Goal: Information Seeking & Learning: Find specific fact

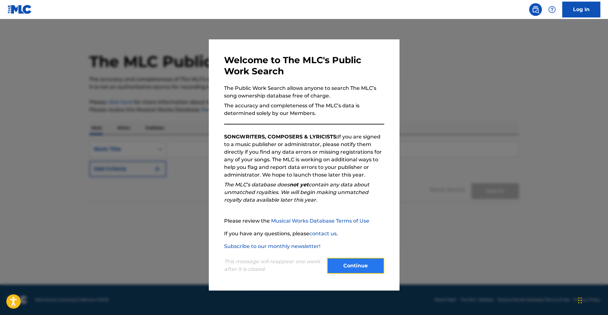
click at [355, 264] on button "Continue" at bounding box center [355, 266] width 57 height 16
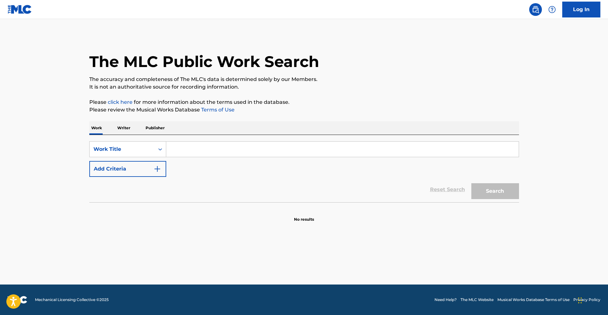
click at [126, 129] on p "Writer" at bounding box center [123, 127] width 17 height 13
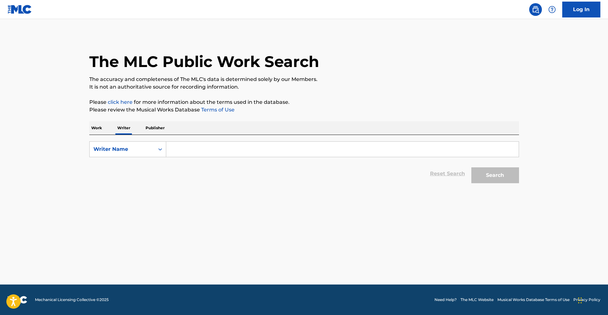
click at [191, 147] on input "Search Form" at bounding box center [342, 149] width 352 height 15
type input "[PERSON_NAME]"
drag, startPoint x: 486, startPoint y: 174, endPoint x: 481, endPoint y: 178, distance: 7.1
click at [485, 175] on button "Search" at bounding box center [495, 175] width 48 height 16
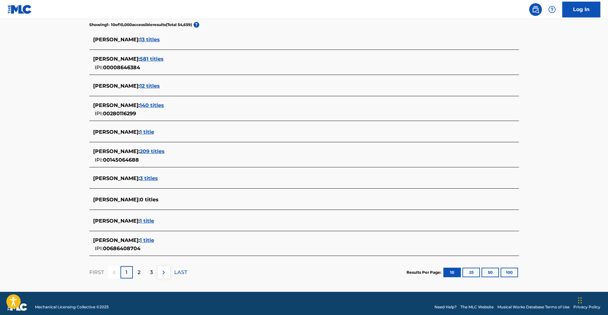
scroll to position [170, 0]
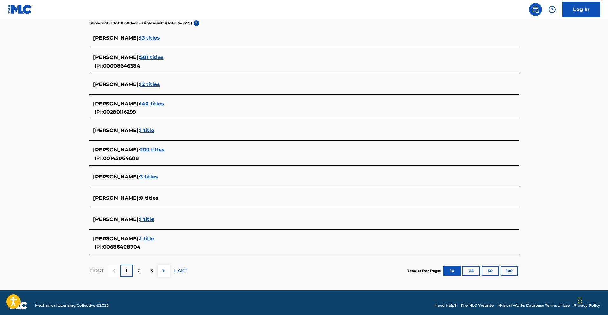
click at [154, 239] on span "1 title" at bounding box center [147, 239] width 14 height 6
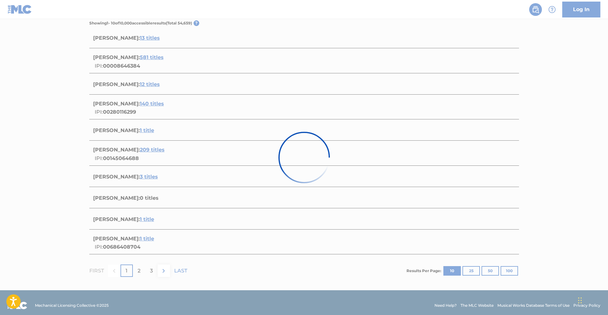
scroll to position [11, 0]
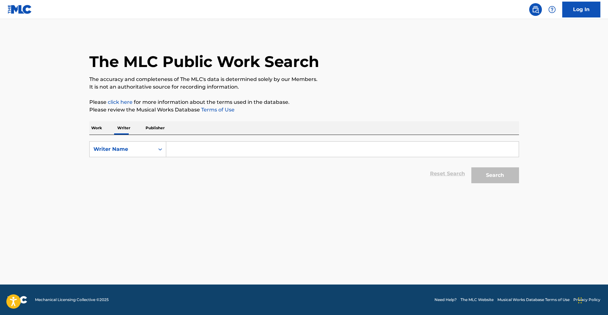
click at [225, 147] on input "Search Form" at bounding box center [342, 149] width 352 height 15
type input "[PERSON_NAME]"
click at [490, 178] on button "Search" at bounding box center [495, 175] width 48 height 16
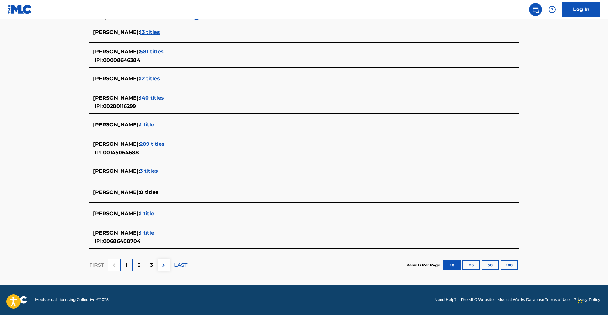
scroll to position [175, 0]
click at [139, 264] on p "2" at bounding box center [139, 266] width 3 height 8
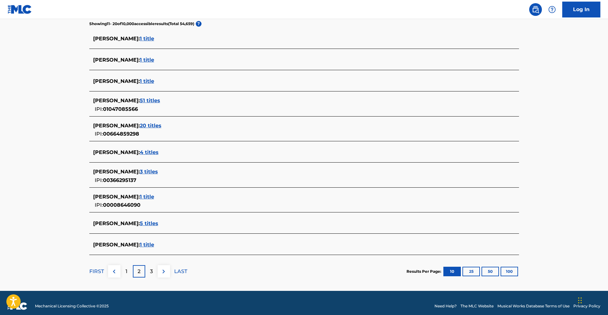
scroll to position [170, 0]
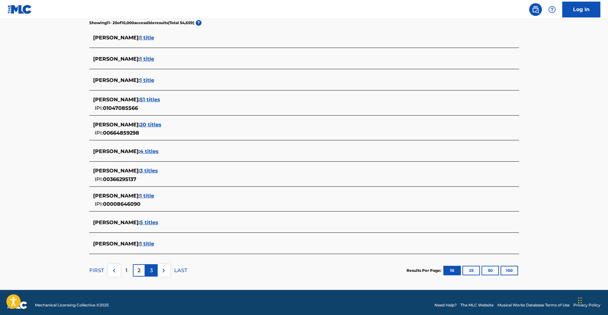
click at [151, 270] on p "3" at bounding box center [151, 271] width 3 height 8
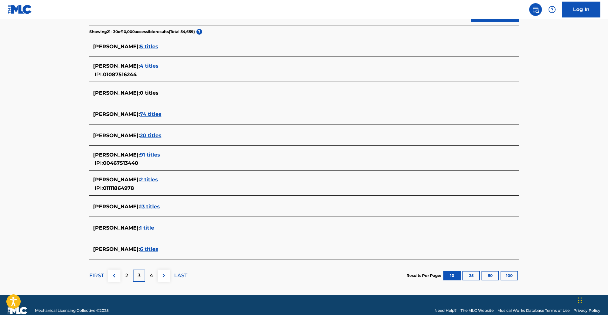
scroll to position [162, 0]
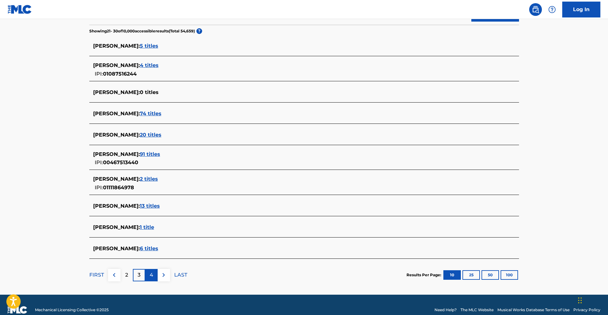
click at [149, 274] on div "4" at bounding box center [151, 275] width 12 height 12
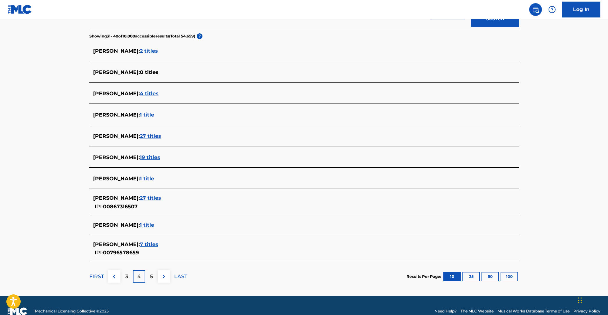
scroll to position [157, 0]
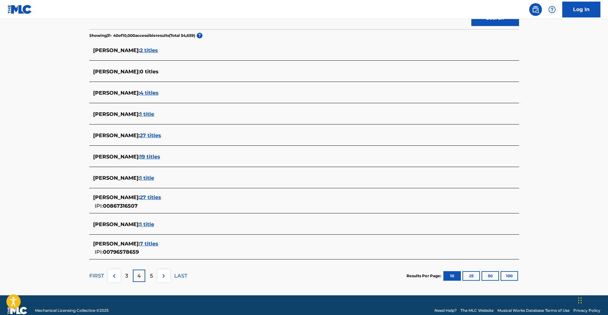
click at [153, 273] on div "5" at bounding box center [151, 276] width 12 height 12
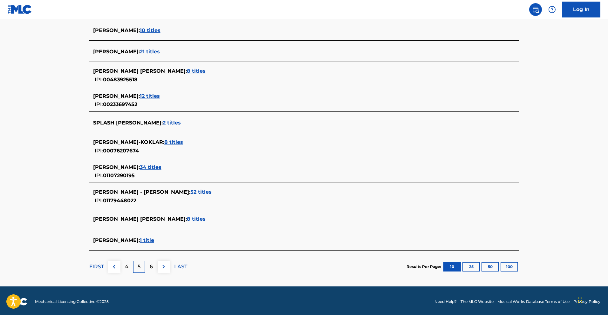
scroll to position [179, 0]
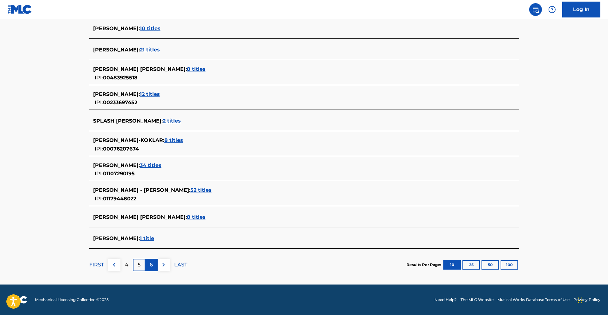
click at [152, 267] on p "6" at bounding box center [151, 265] width 3 height 8
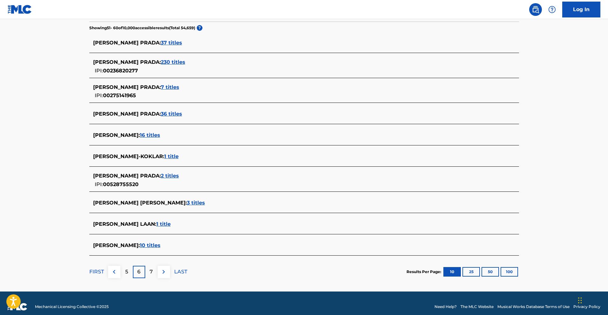
scroll to position [167, 0]
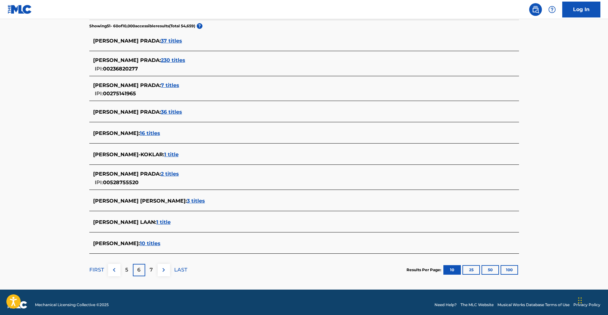
click at [150, 267] on p "7" at bounding box center [151, 270] width 3 height 8
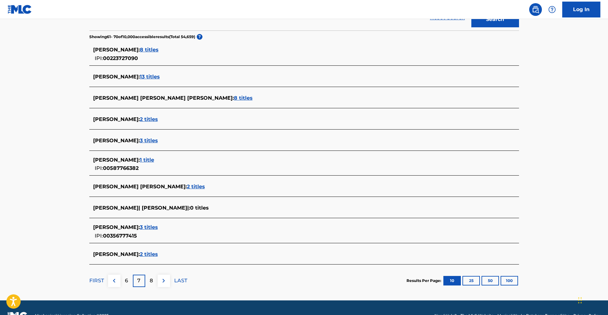
scroll to position [166, 0]
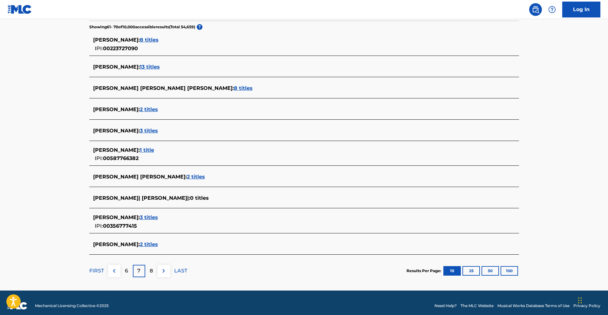
click at [148, 271] on div "8" at bounding box center [151, 271] width 12 height 12
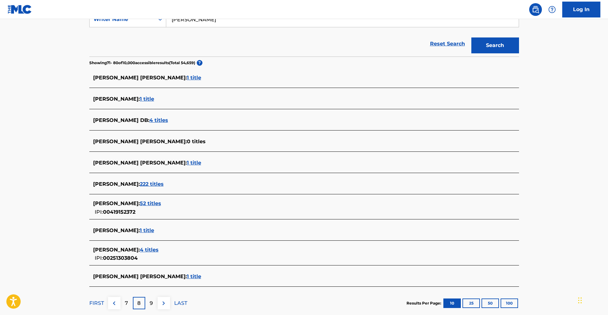
scroll to position [149, 0]
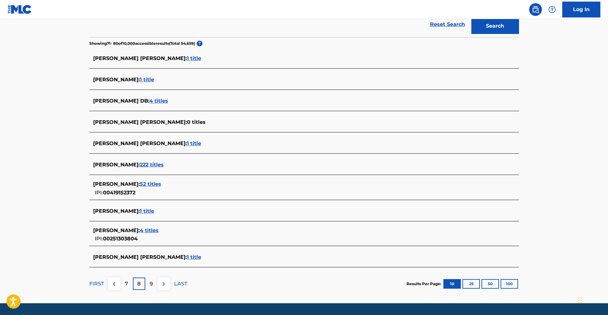
click at [442, 25] on link "Reset Search" at bounding box center [447, 24] width 41 height 14
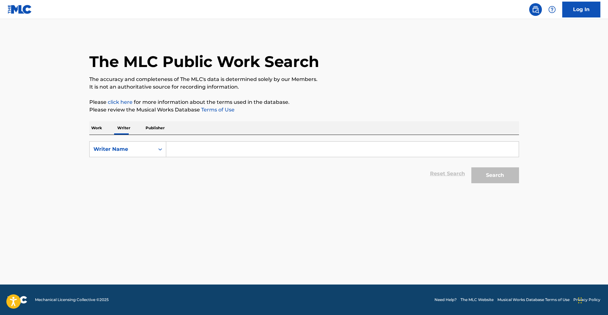
scroll to position [0, 0]
click at [293, 149] on input "Search Form" at bounding box center [342, 149] width 352 height 15
click at [194, 147] on input "Search Form" at bounding box center [342, 149] width 352 height 15
click at [504, 176] on button "Search" at bounding box center [495, 175] width 48 height 16
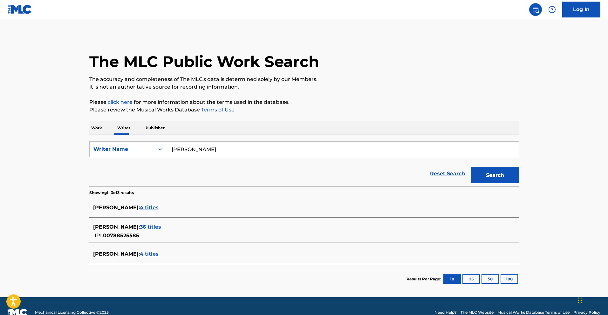
scroll to position [13, 0]
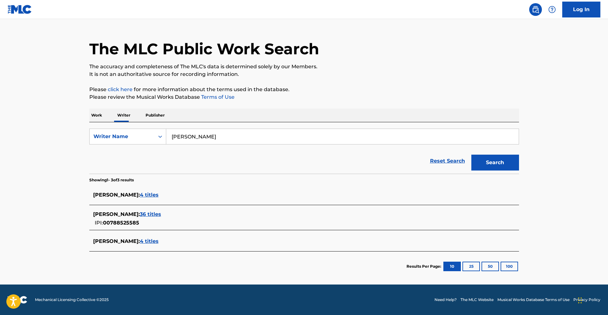
click at [149, 215] on span "36 titles" at bounding box center [150, 214] width 21 height 6
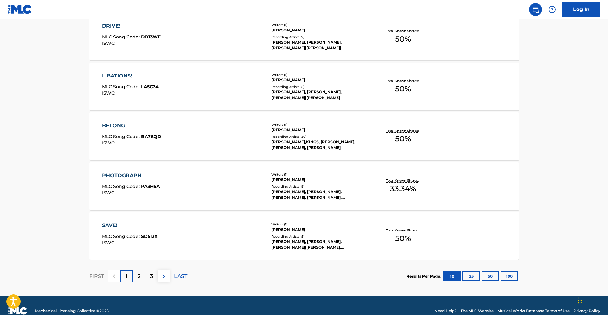
scroll to position [463, 0]
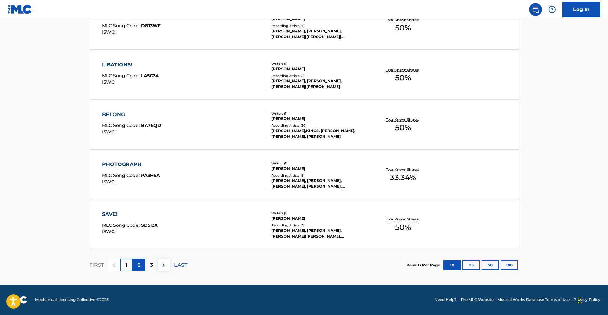
click at [138, 264] on p "2" at bounding box center [139, 266] width 3 height 8
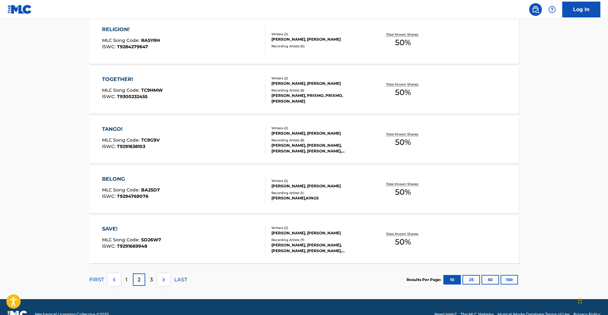
scroll to position [454, 0]
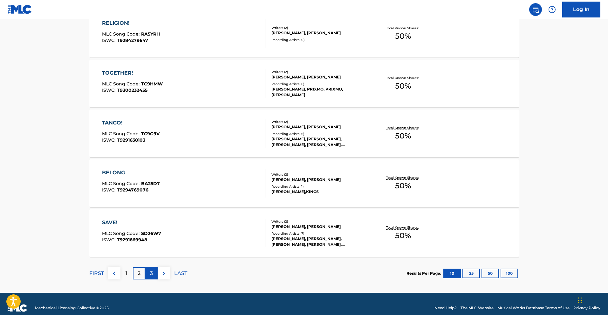
click at [151, 270] on p "3" at bounding box center [151, 274] width 3 height 8
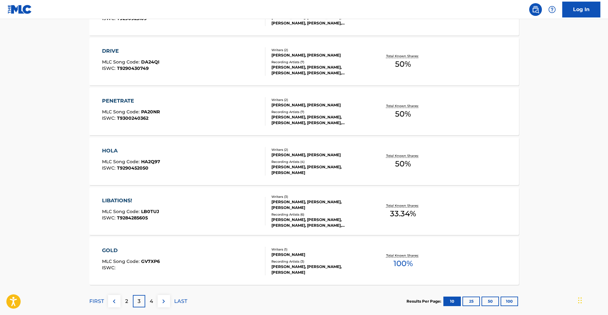
scroll to position [463, 0]
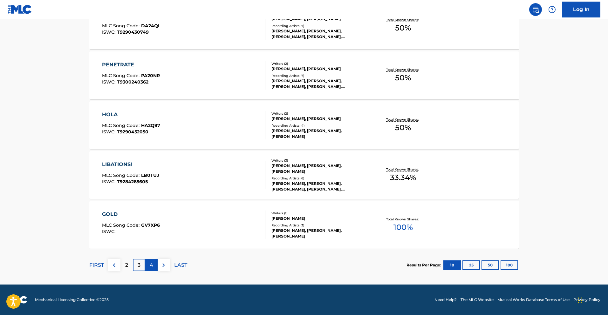
click at [153, 263] on div "4" at bounding box center [151, 265] width 12 height 12
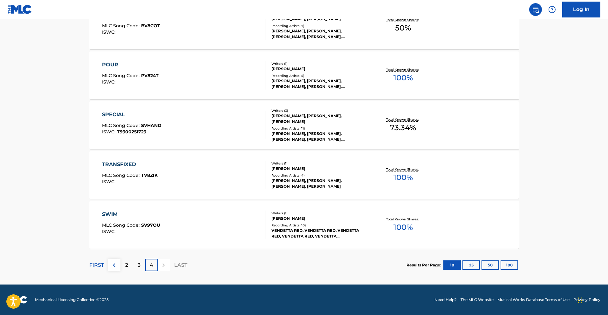
scroll to position [0, 0]
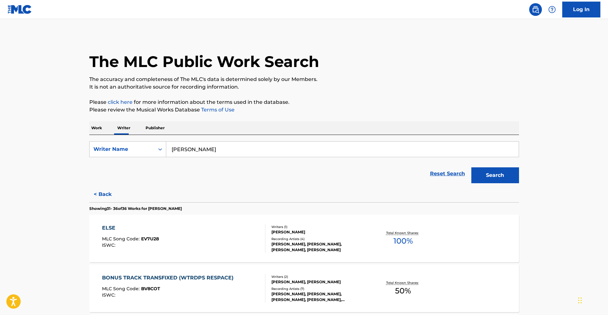
click at [207, 147] on input "[PERSON_NAME]" at bounding box center [342, 149] width 352 height 15
type input "[PERSON_NAME]"
drag, startPoint x: 489, startPoint y: 172, endPoint x: 475, endPoint y: 170, distance: 14.0
click at [489, 172] on button "Search" at bounding box center [495, 175] width 48 height 16
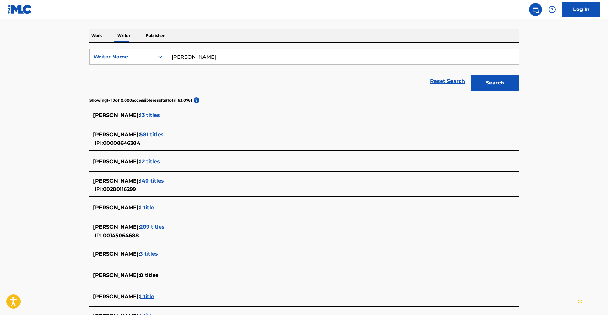
scroll to position [175, 0]
